Goal: Task Accomplishment & Management: Manage account settings

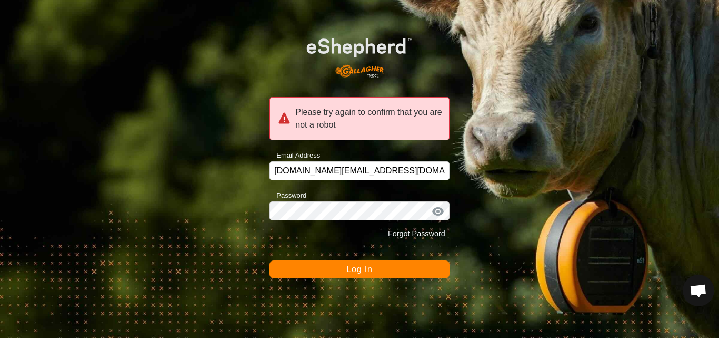
click at [366, 272] on span "Log In" at bounding box center [359, 268] width 26 height 9
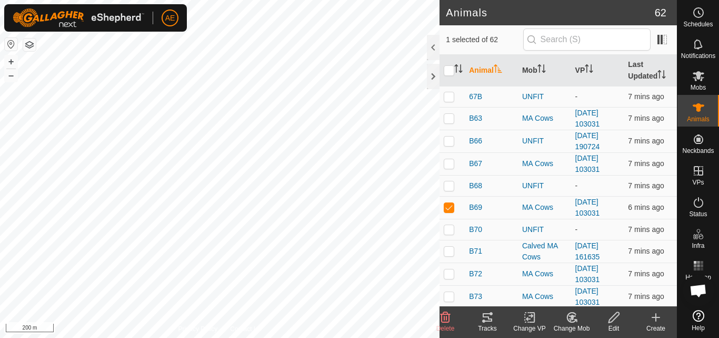
click at [577, 324] on div "Change Mob" at bounding box center [572, 327] width 42 height 9
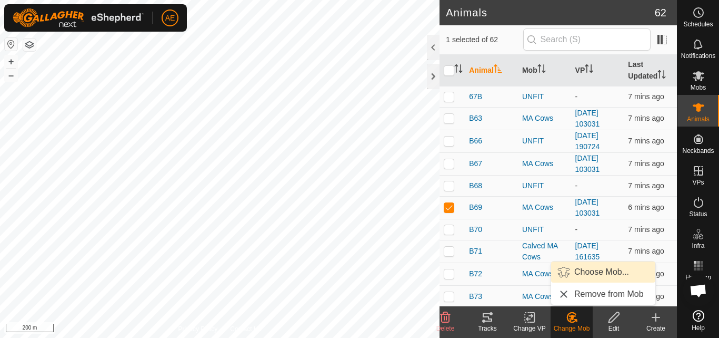
click at [590, 269] on link "Choose Mob..." at bounding box center [603, 271] width 104 height 21
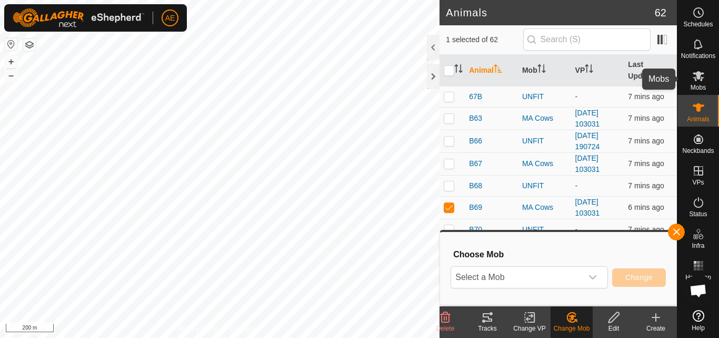
click at [697, 82] on es-mob-svg-icon at bounding box center [698, 75] width 19 height 17
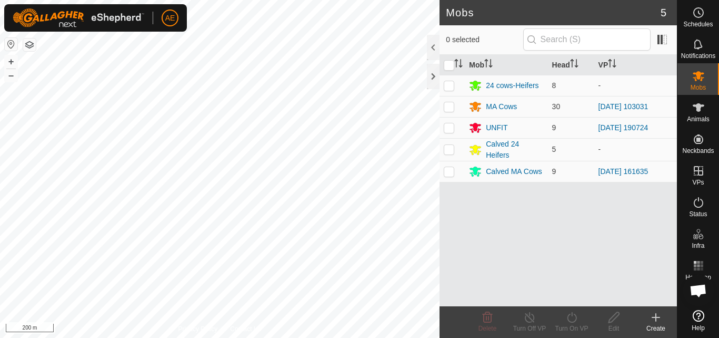
click at [658, 323] on div "Create" at bounding box center [656, 327] width 42 height 9
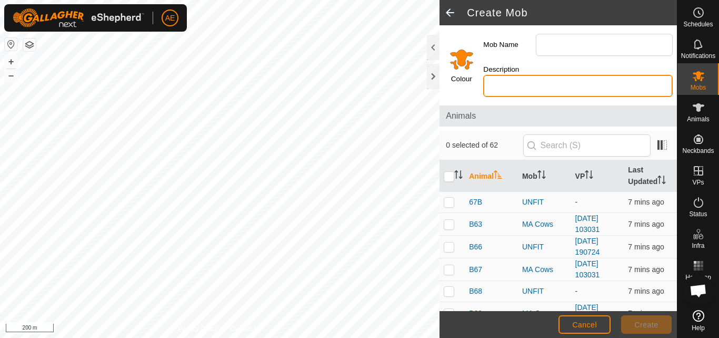
click at [519, 92] on input "Description" at bounding box center [578, 86] width 190 height 22
type input "M"
type input "2MA C"
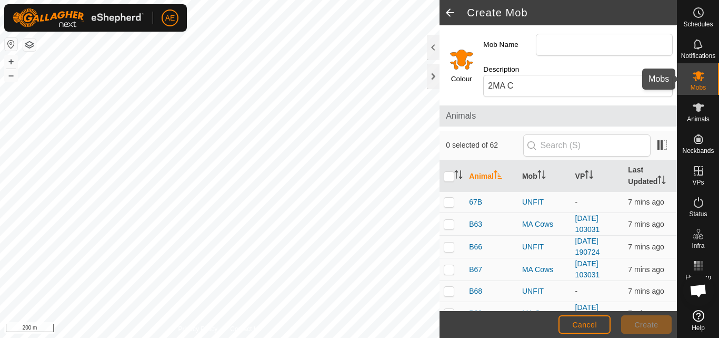
click at [699, 84] on span "Mobs" at bounding box center [698, 87] width 15 height 6
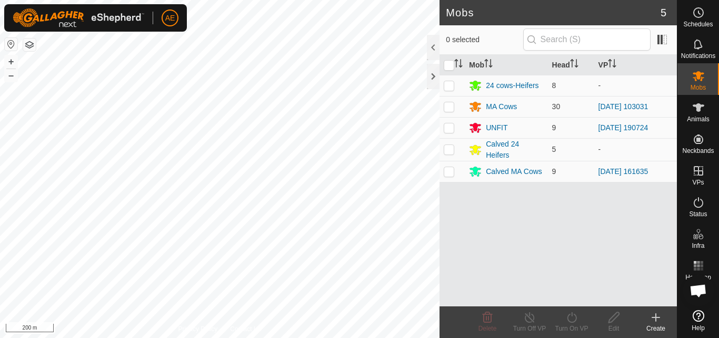
click at [656, 321] on icon at bounding box center [656, 317] width 13 height 13
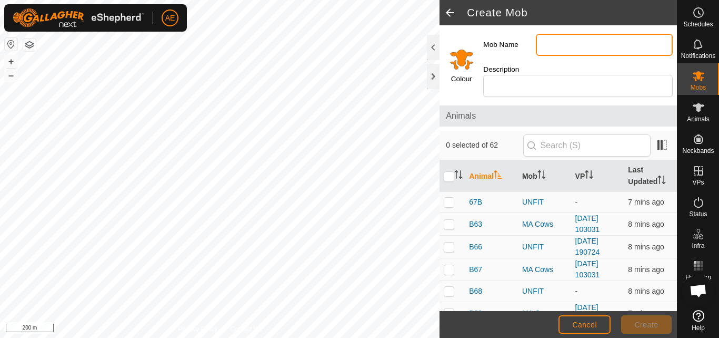
click at [549, 45] on input "Mob Name" at bounding box center [604, 45] width 137 height 22
type input "2 Calved MA Cows"
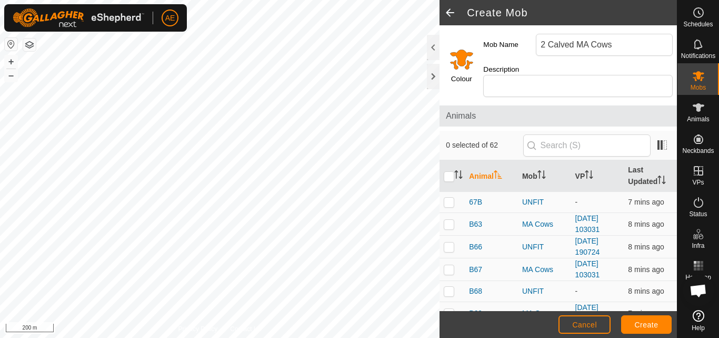
click at [467, 58] on input "Select a color" at bounding box center [461, 58] width 25 height 25
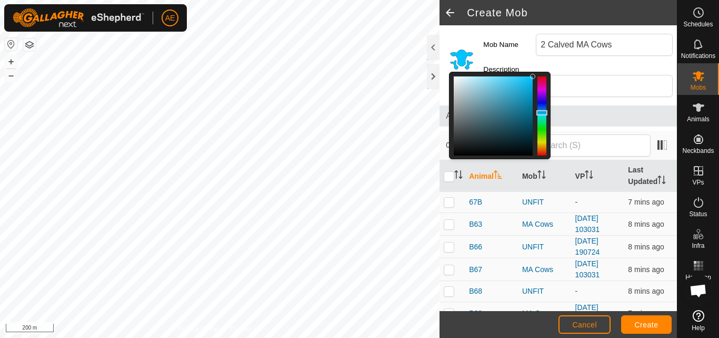
drag, startPoint x: 540, startPoint y: 150, endPoint x: 537, endPoint y: 113, distance: 37.0
click at [537, 113] on div at bounding box center [542, 112] width 11 height 5
click at [639, 326] on span "Create" at bounding box center [647, 324] width 24 height 8
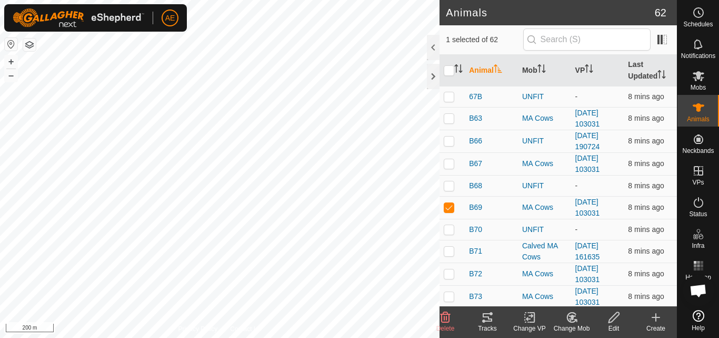
click at [572, 321] on icon at bounding box center [571, 317] width 13 height 13
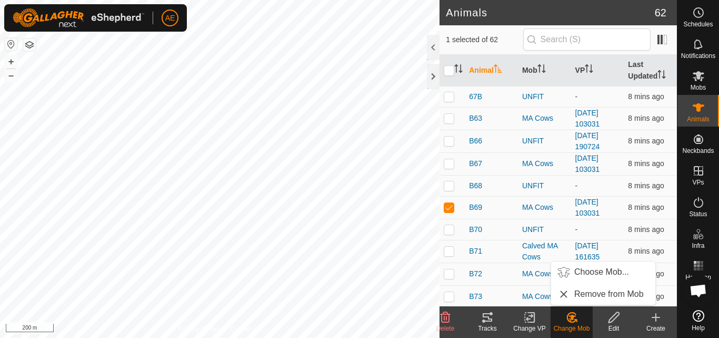
click at [575, 320] on icon at bounding box center [571, 316] width 9 height 9
click at [546, 205] on div "MA Cows" at bounding box center [544, 207] width 45 height 11
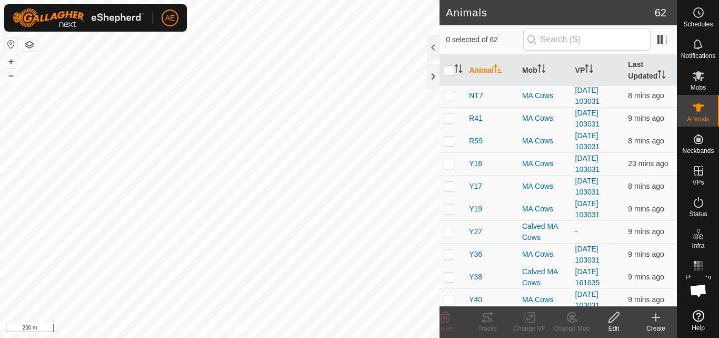
scroll to position [772, 0]
click at [578, 321] on icon at bounding box center [571, 317] width 13 height 13
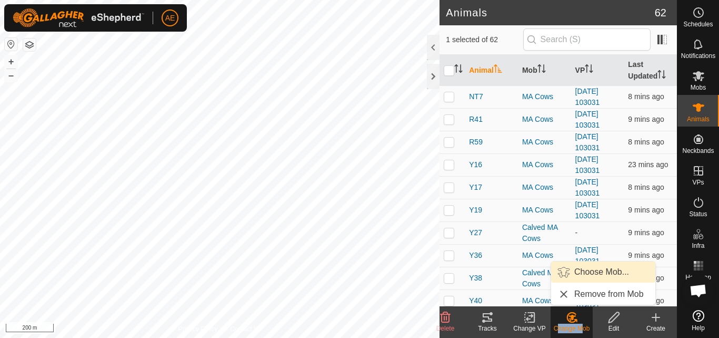
click at [592, 275] on link "Choose Mob..." at bounding box center [603, 271] width 104 height 21
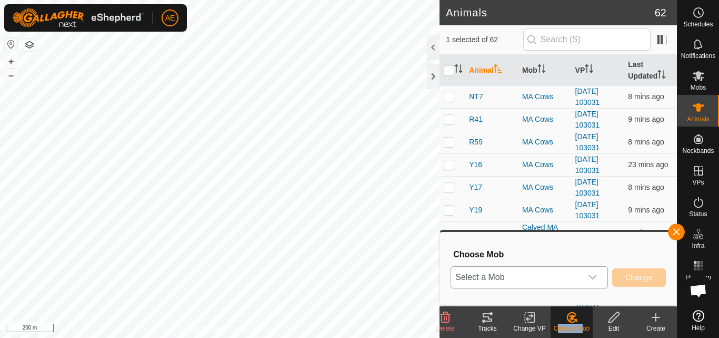
click at [597, 278] on icon "dropdown trigger" at bounding box center [593, 277] width 8 height 8
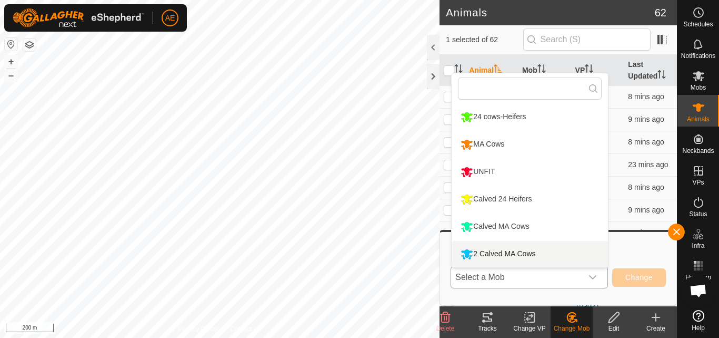
click at [528, 254] on div "2 Calved MA Cows" at bounding box center [498, 254] width 80 height 18
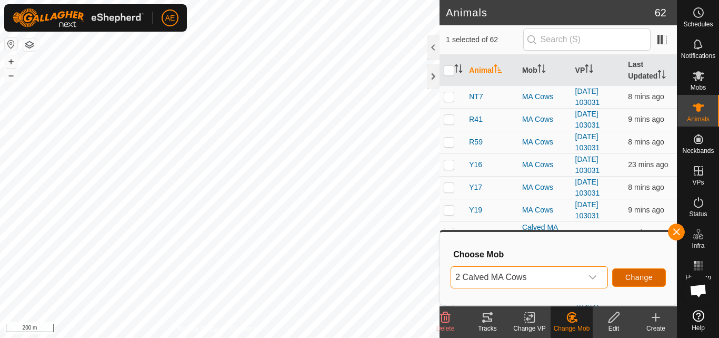
click at [633, 278] on span "Change" at bounding box center [639, 277] width 27 height 8
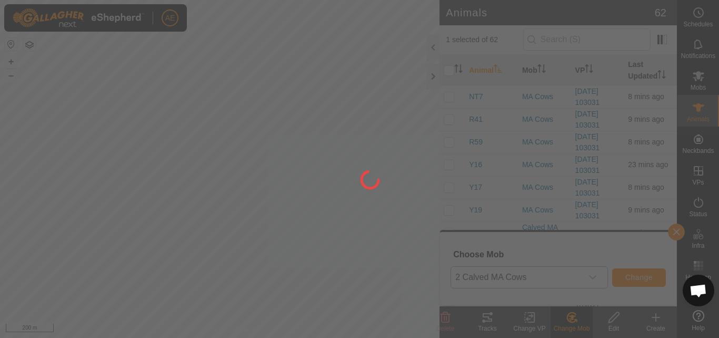
checkbox input "false"
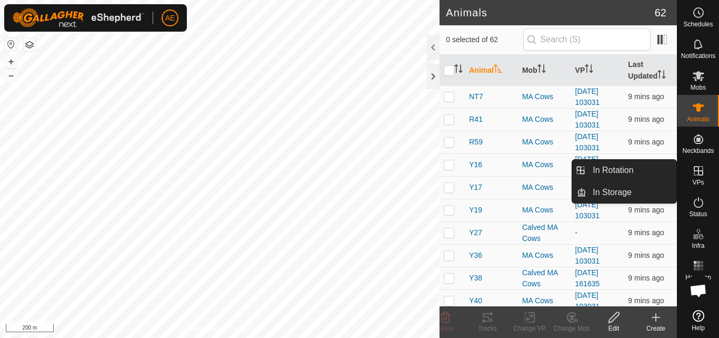
drag, startPoint x: 699, startPoint y: 161, endPoint x: 697, endPoint y: 172, distance: 11.9
click at [697, 172] on icon at bounding box center [698, 170] width 13 height 13
click at [618, 171] on link "In Rotation" at bounding box center [632, 170] width 90 height 21
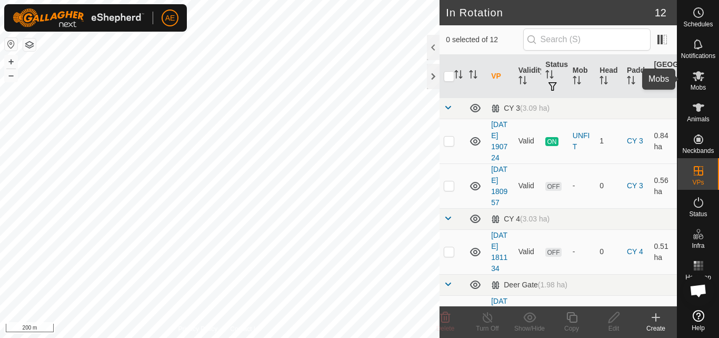
click at [694, 84] on span "Mobs" at bounding box center [698, 87] width 15 height 6
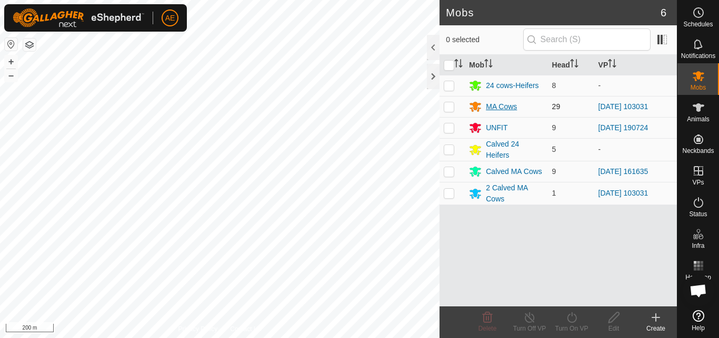
click at [497, 107] on div "MA Cows" at bounding box center [501, 106] width 31 height 11
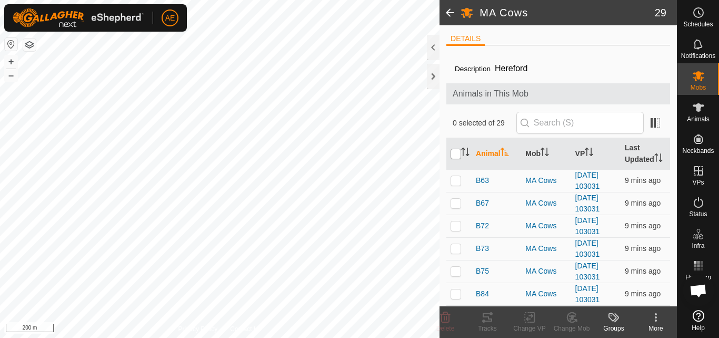
click at [455, 159] on input "checkbox" at bounding box center [456, 153] width 11 height 11
checkbox input "true"
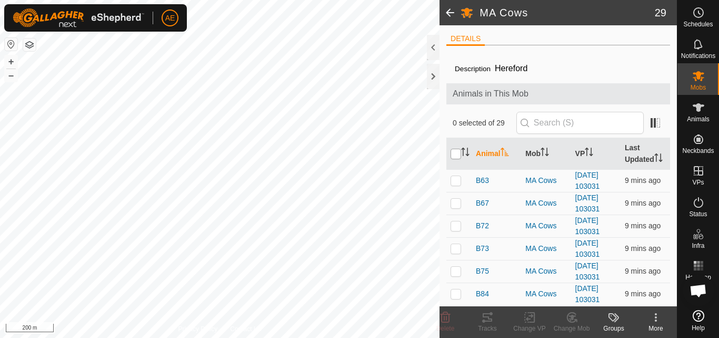
checkbox input "true"
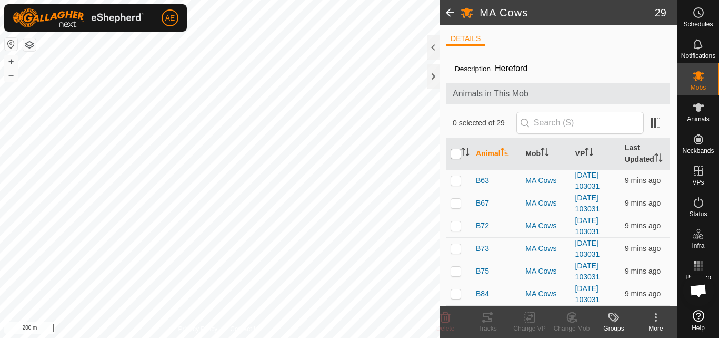
checkbox input "true"
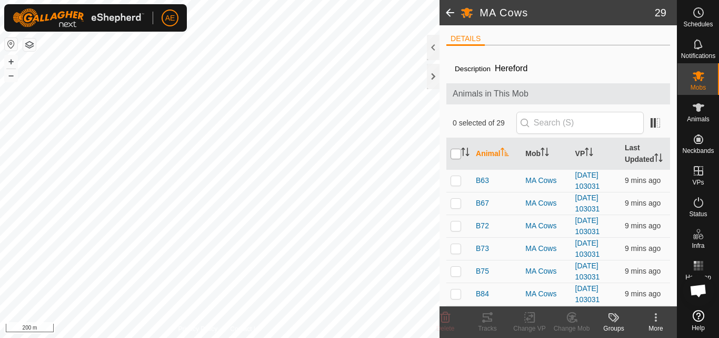
checkbox input "true"
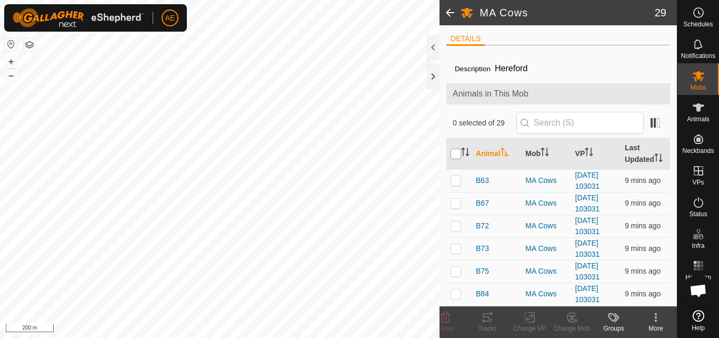
checkbox input "true"
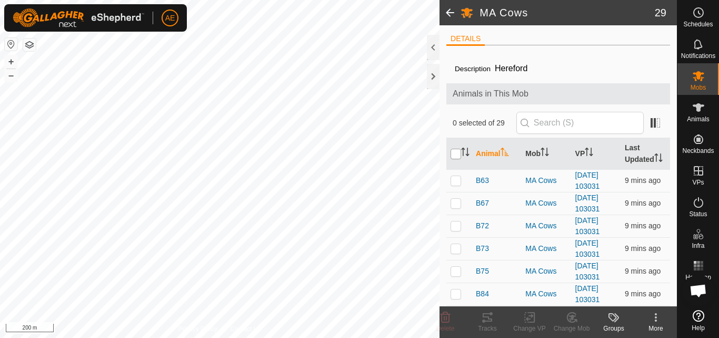
checkbox input "true"
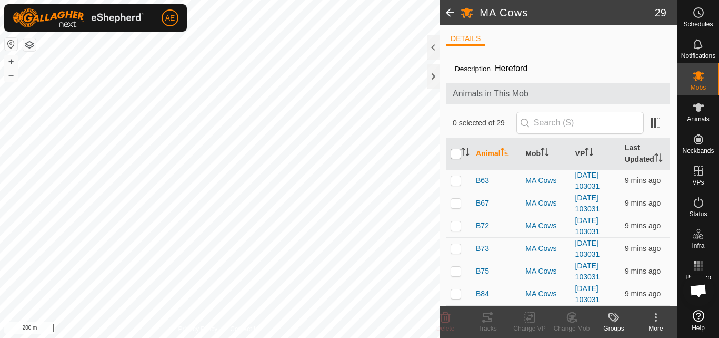
checkbox input "true"
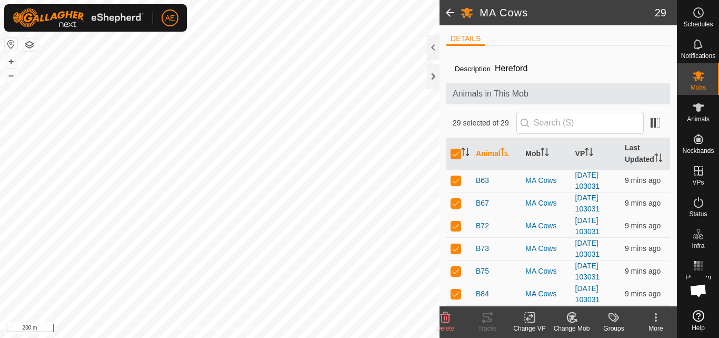
click at [529, 321] on icon at bounding box center [529, 317] width 13 height 13
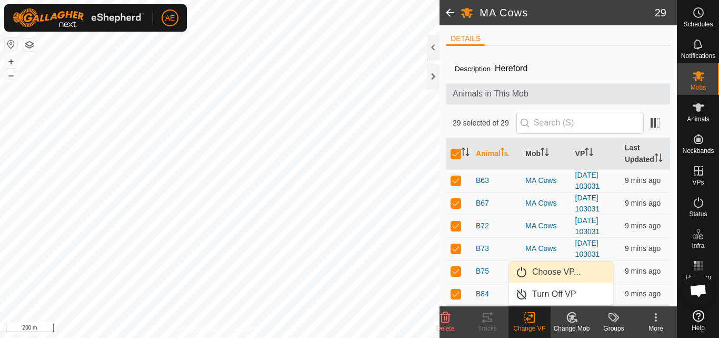
click at [550, 273] on link "Choose VP..." at bounding box center [561, 271] width 104 height 21
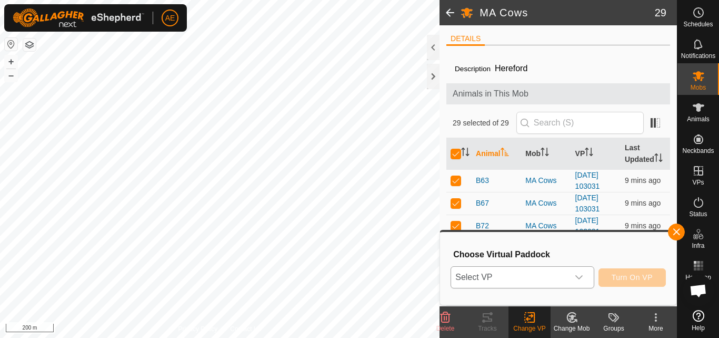
click at [580, 277] on icon "dropdown trigger" at bounding box center [579, 277] width 8 height 8
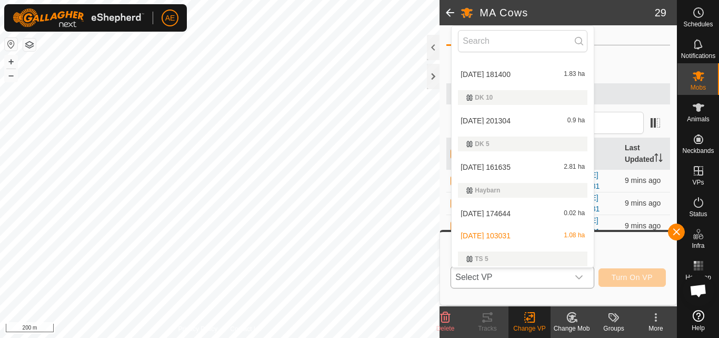
scroll to position [177, 0]
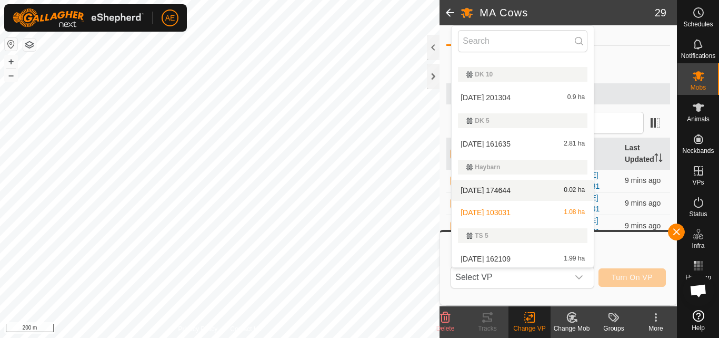
click at [451, 10] on span at bounding box center [450, 12] width 21 height 25
